Goal: Information Seeking & Learning: Learn about a topic

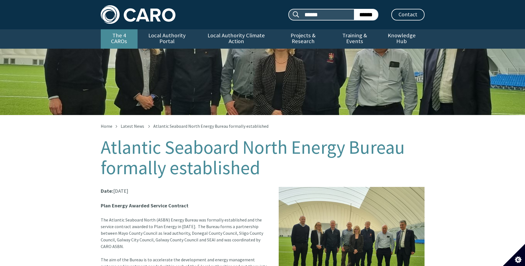
click at [124, 38] on link "The 4 CAROs" at bounding box center [119, 38] width 37 height 19
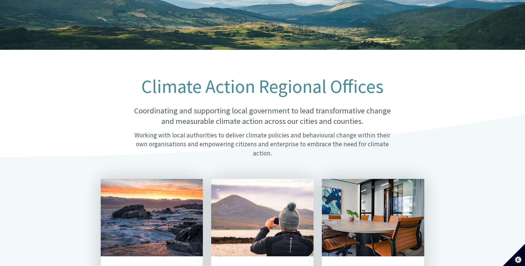
scroll to position [111, 0]
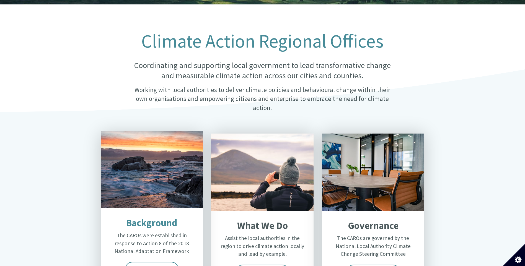
click at [159, 232] on p "The CAROs were established in response to Action 8 of the 2018 National Adaptat…" at bounding box center [151, 244] width 86 height 24
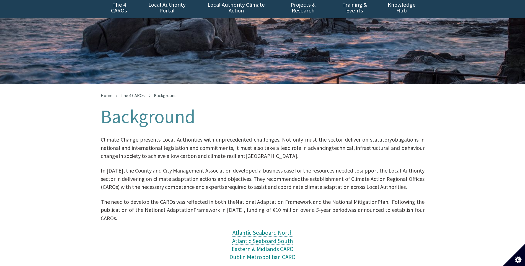
scroll to position [138, 0]
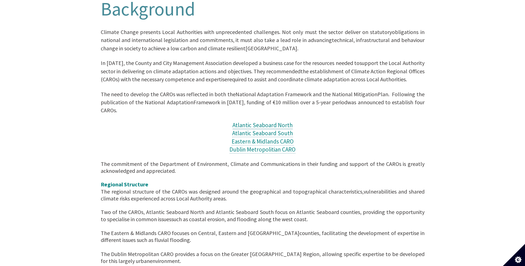
click at [263, 121] on span "Atlantic Seaboard North" at bounding box center [262, 124] width 60 height 7
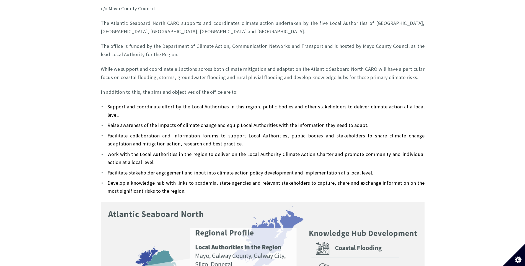
scroll to position [221, 0]
